Goal: Navigation & Orientation: Find specific page/section

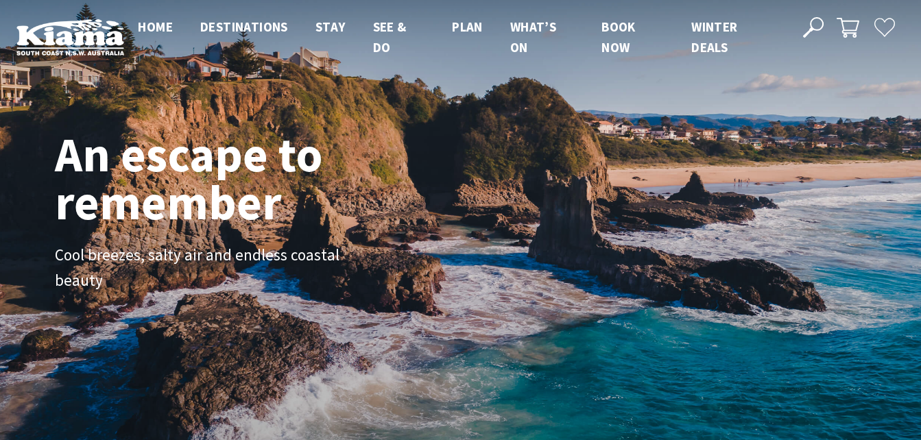
scroll to position [244, 932]
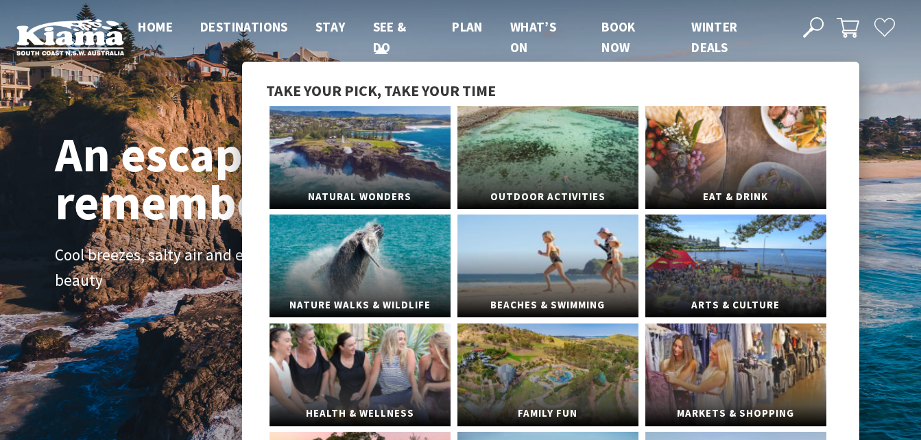
click at [387, 21] on span "See & Do" at bounding box center [390, 37] width 34 height 37
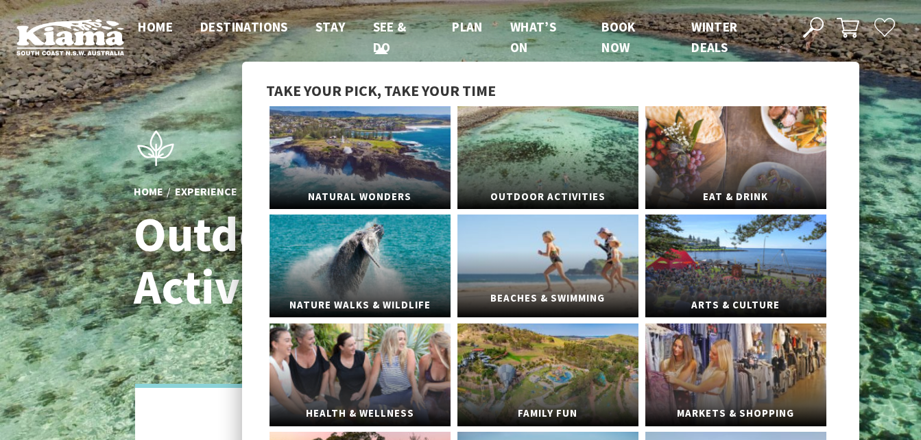
click at [546, 281] on link "Beaches & Swimming" at bounding box center [548, 266] width 181 height 103
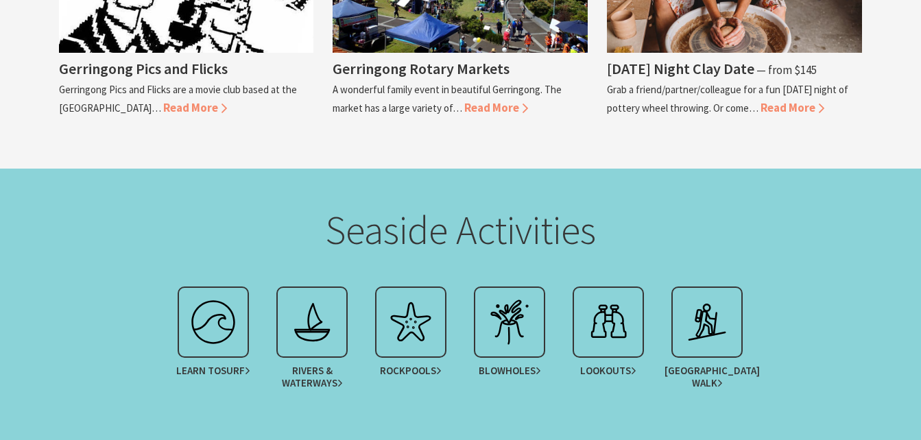
scroll to position [2932, 0]
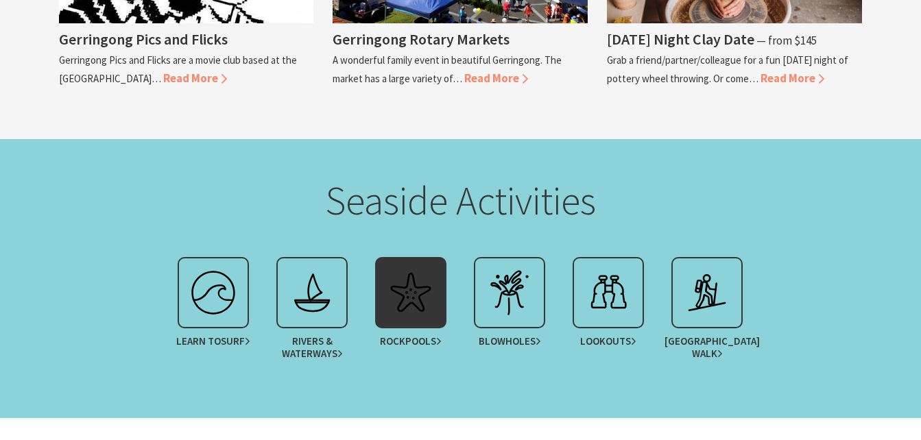
click at [414, 291] on img at bounding box center [411, 293] width 55 height 55
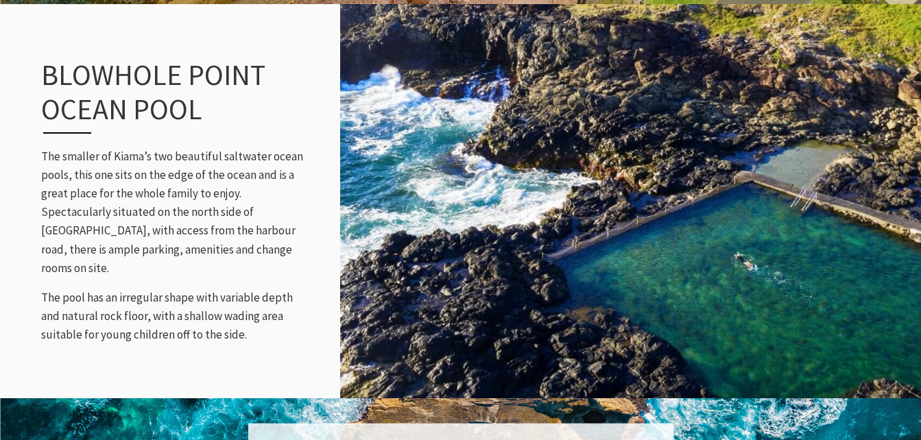
scroll to position [2169, 0]
